Goal: Task Accomplishment & Management: Use online tool/utility

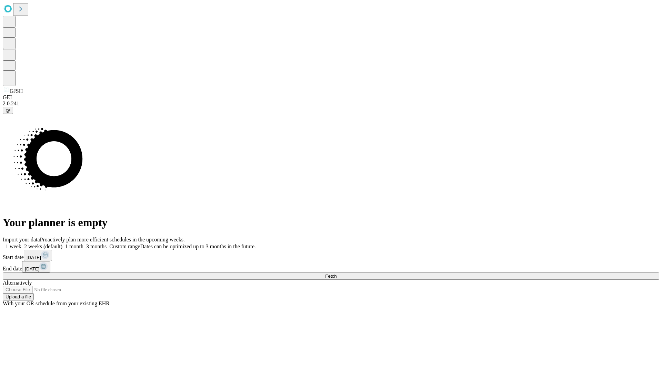
click at [337, 273] on span "Fetch" at bounding box center [330, 275] width 11 height 5
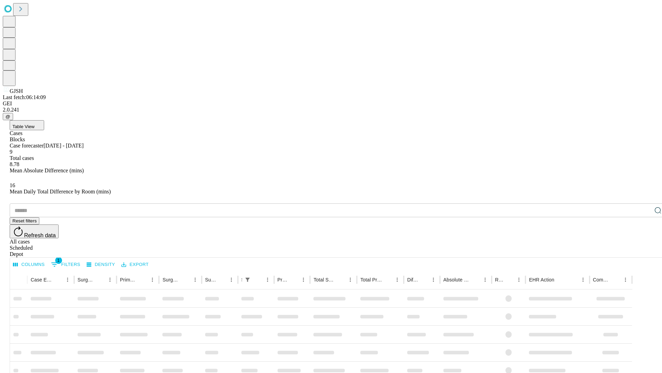
click at [644, 251] on div "Depot" at bounding box center [338, 254] width 657 height 6
